Goal: Information Seeking & Learning: Learn about a topic

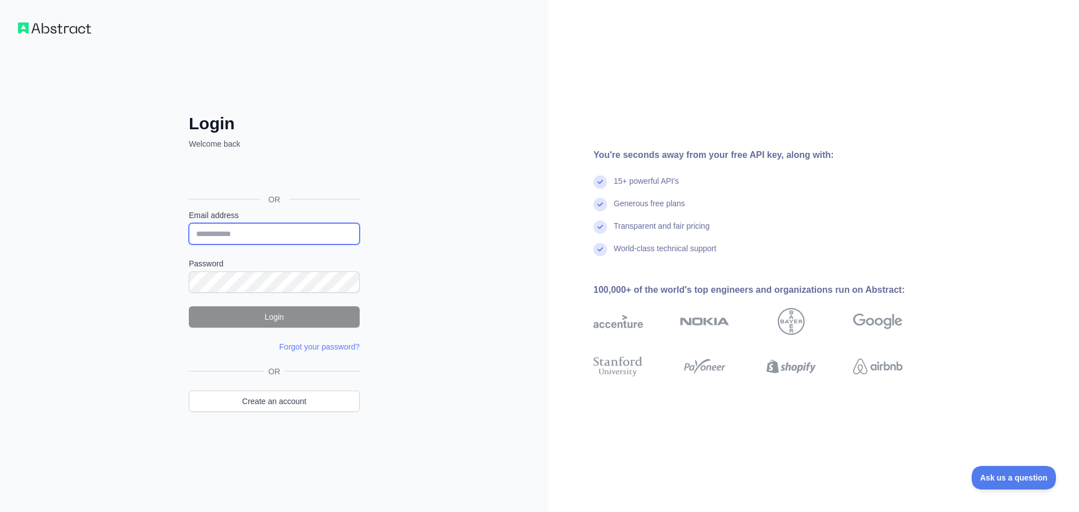
type input "**********"
click at [436, 263] on div "**********" at bounding box center [274, 256] width 548 height 512
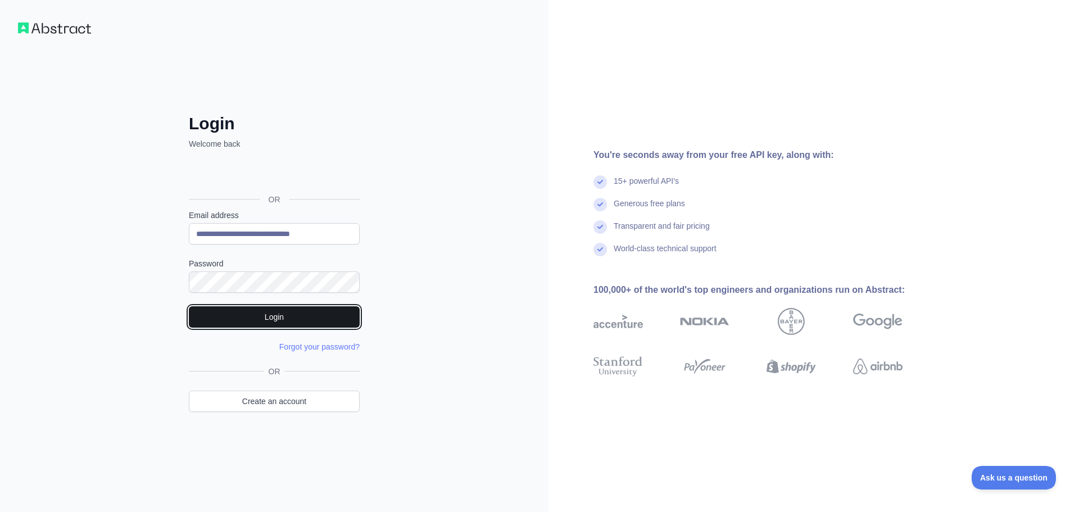
click at [303, 317] on button "Login" at bounding box center [274, 316] width 171 height 21
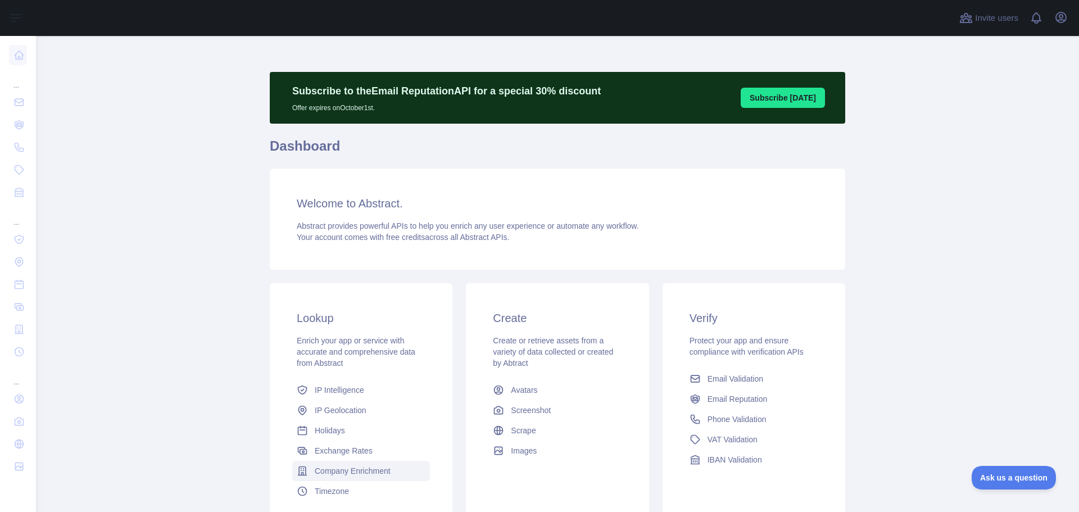
click at [366, 468] on span "Company Enrichment" at bounding box center [353, 470] width 76 height 11
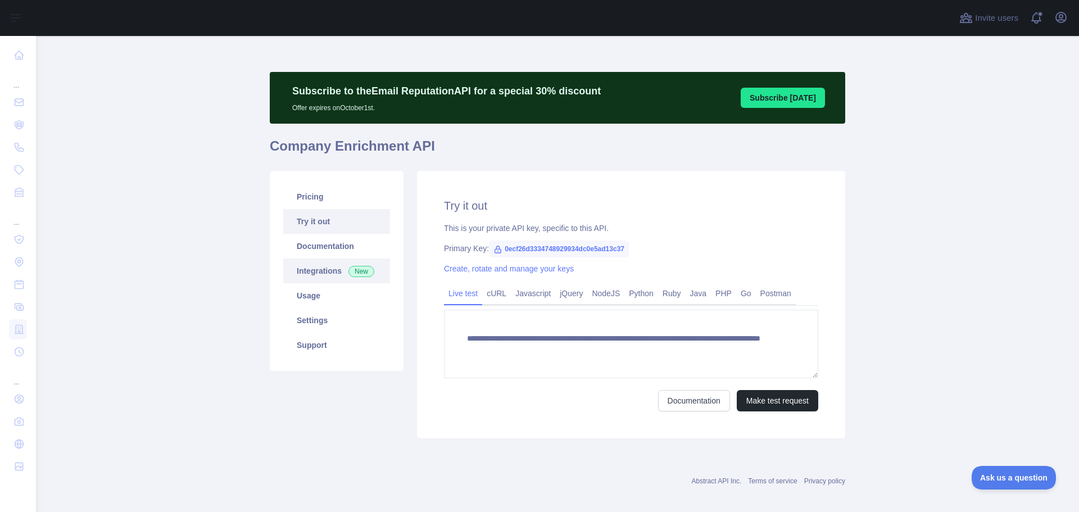
click at [311, 265] on link "Integrations New" at bounding box center [336, 270] width 107 height 25
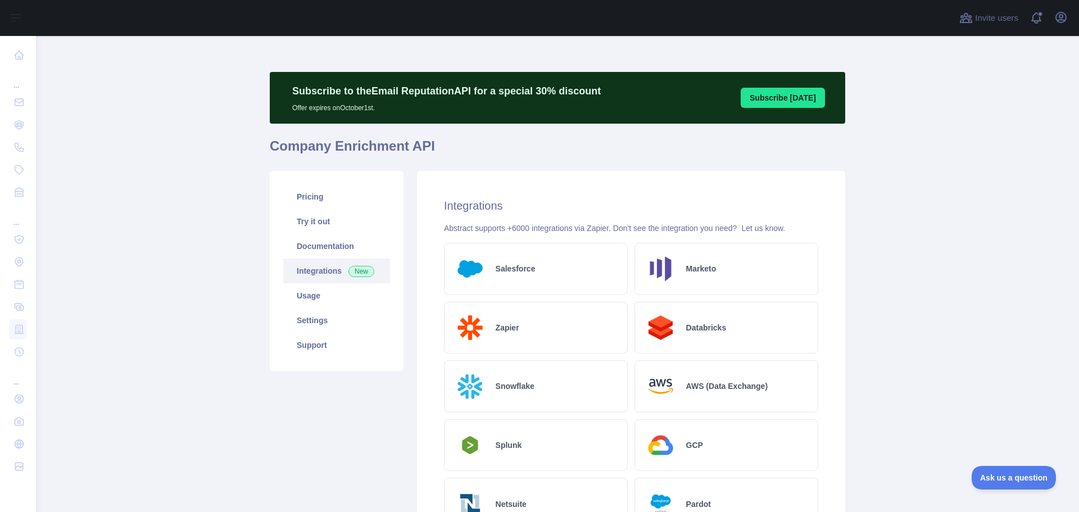
click at [497, 329] on h2 "Zapier" at bounding box center [507, 327] width 24 height 11
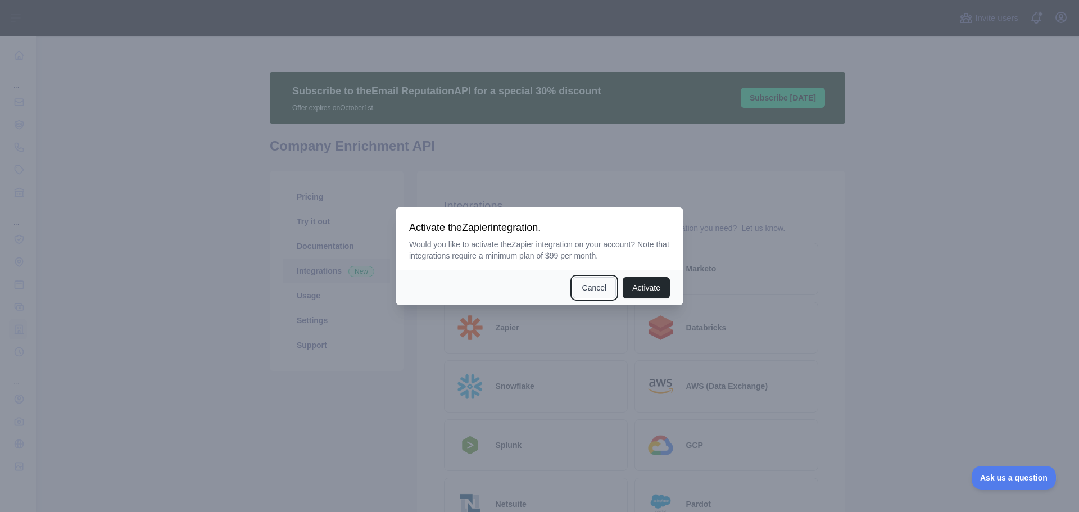
click at [598, 288] on button "Cancel" at bounding box center [594, 287] width 44 height 21
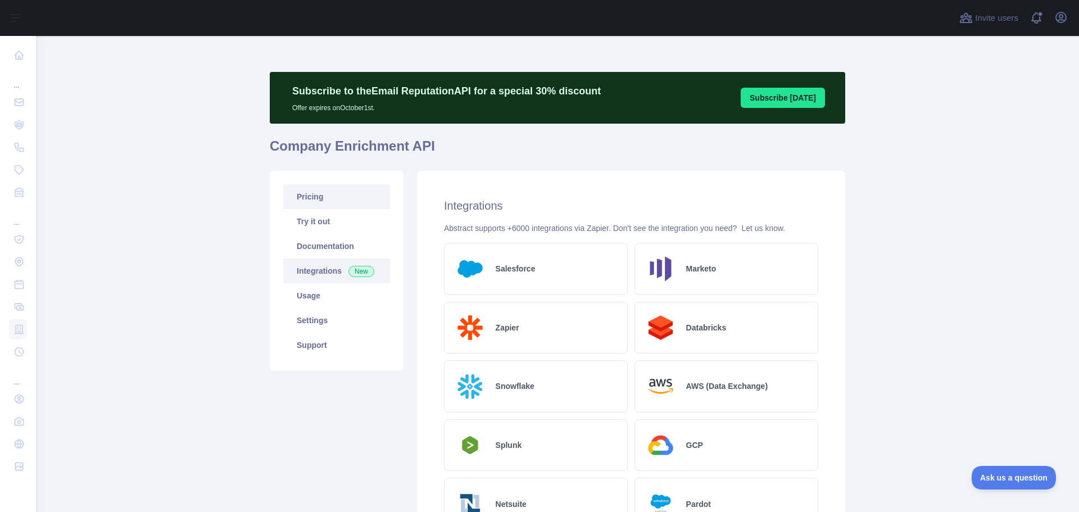
click at [311, 199] on link "Pricing" at bounding box center [336, 196] width 107 height 25
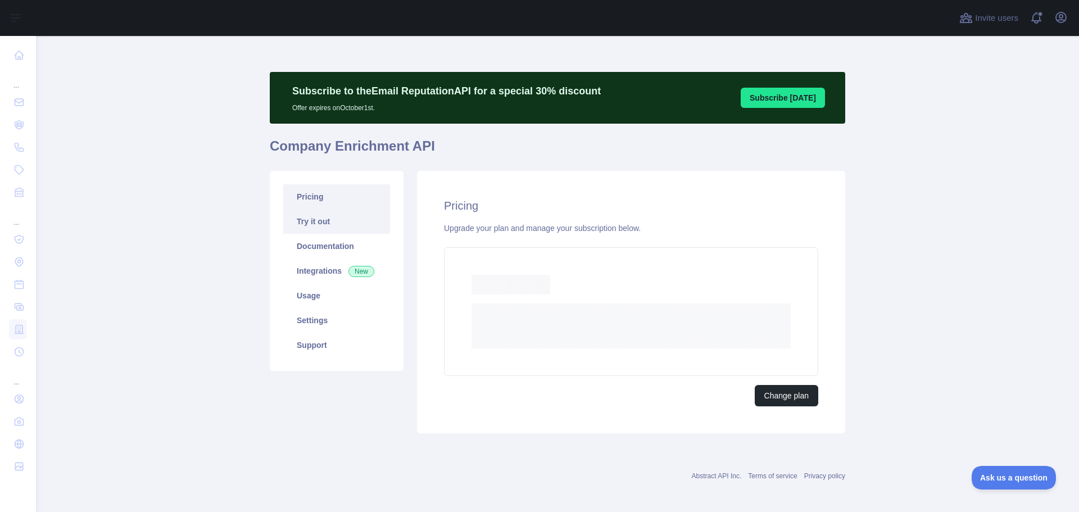
click at [313, 231] on link "Try it out" at bounding box center [336, 221] width 107 height 25
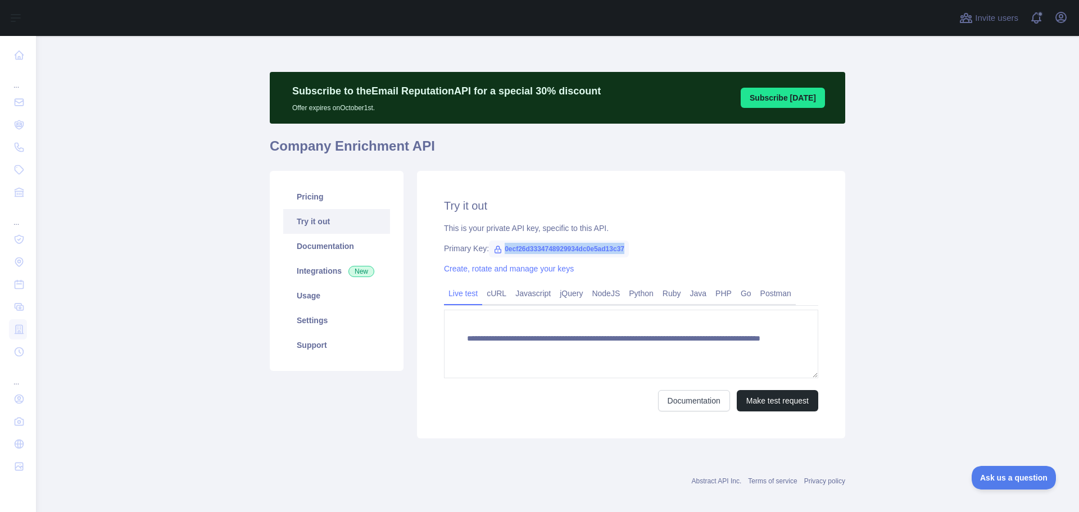
drag, startPoint x: 498, startPoint y: 248, endPoint x: 627, endPoint y: 250, distance: 129.2
click at [627, 250] on div "Primary Key: 0ecf26d3334748929934dc0e5ad13c37" at bounding box center [631, 248] width 374 height 11
copy span "0ecf26d3334748929934dc0e5ad13c37"
click at [311, 315] on link "Settings" at bounding box center [336, 320] width 107 height 25
